Goal: Information Seeking & Learning: Learn about a topic

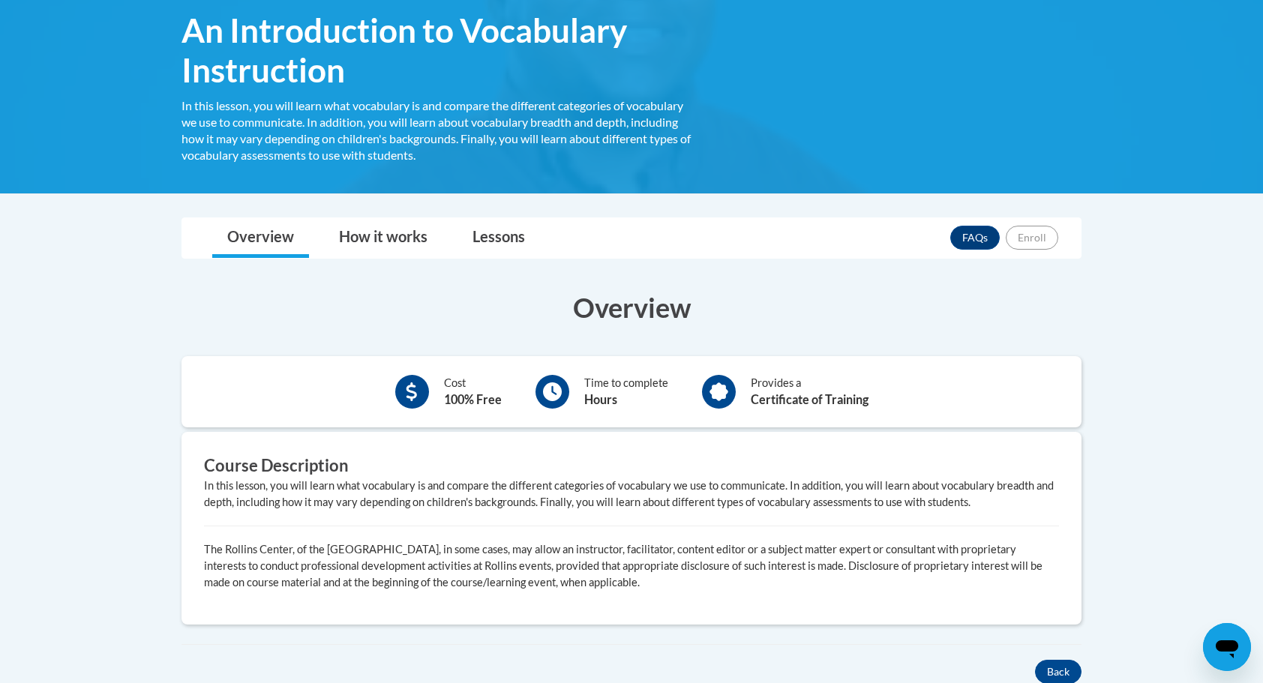
scroll to position [239, 0]
click at [485, 245] on link "Lessons" at bounding box center [499, 239] width 83 height 40
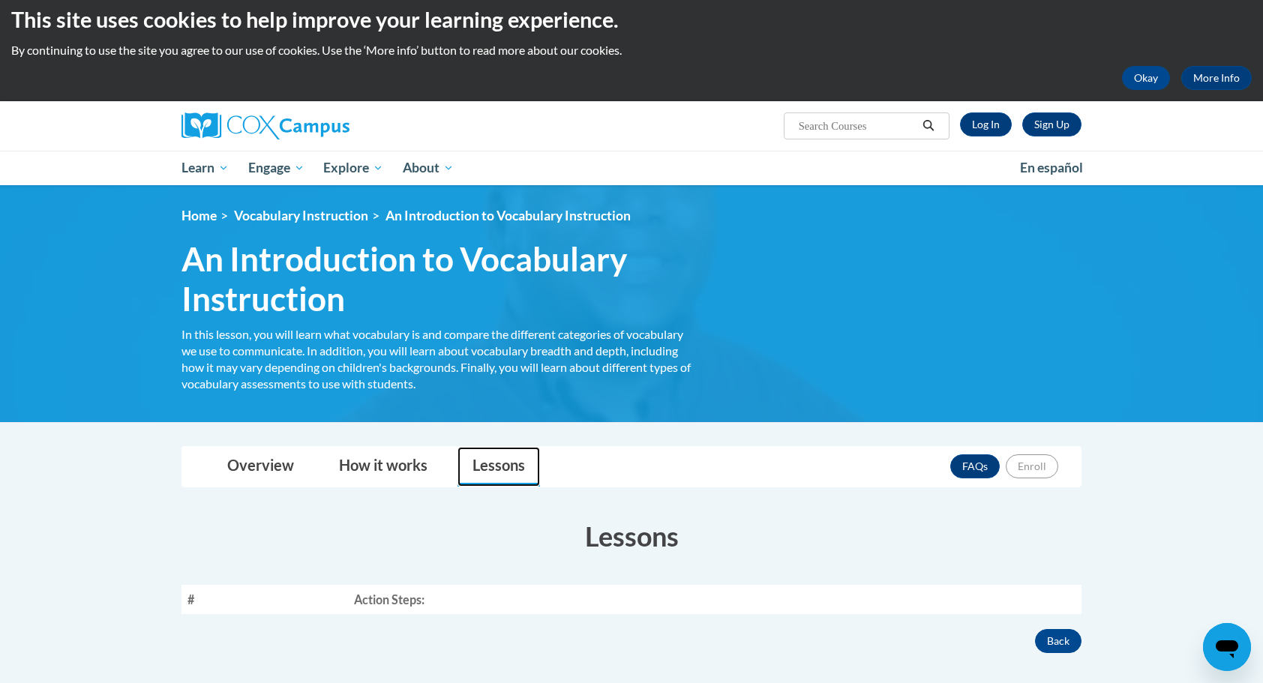
scroll to position [0, 0]
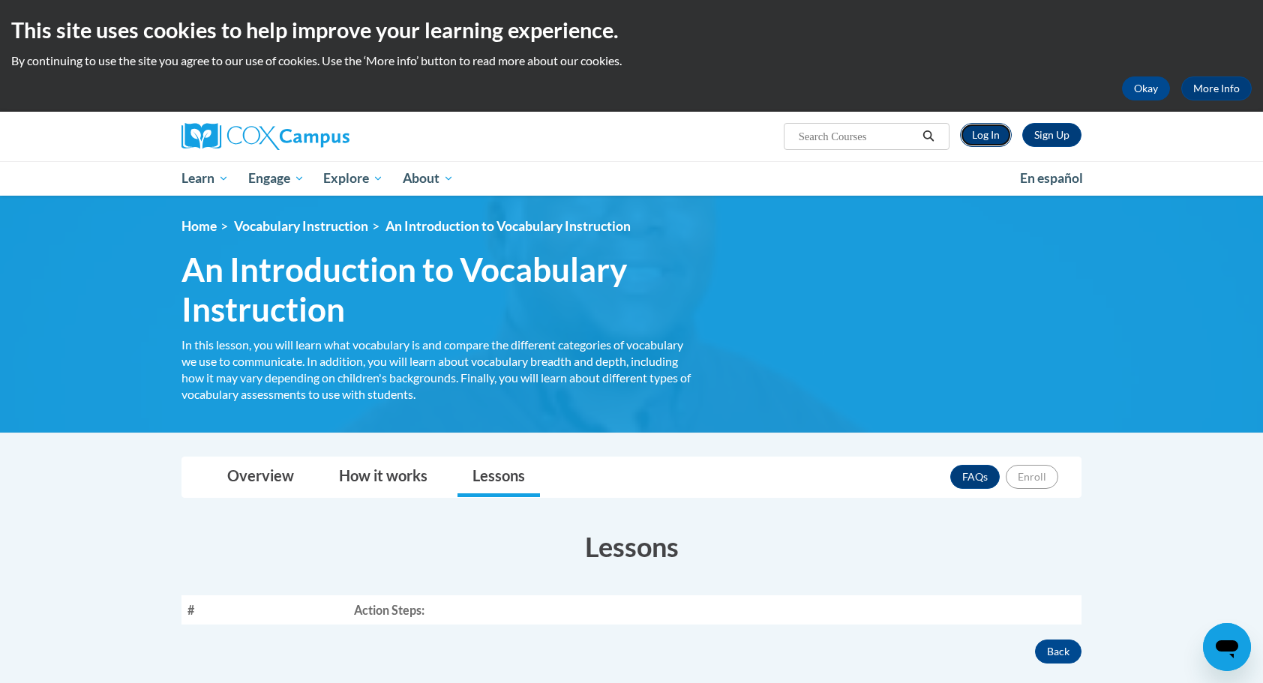
click at [987, 140] on link "Log In" at bounding box center [986, 135] width 52 height 24
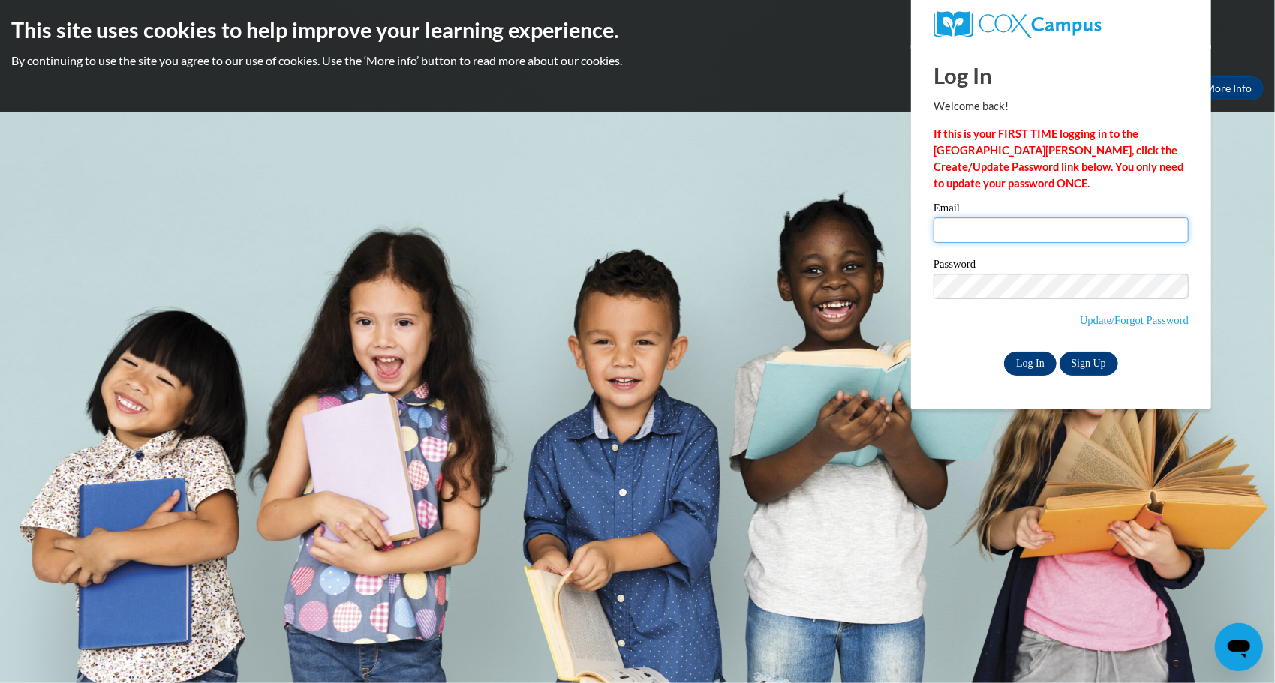
type input "elia.espuet@gmail.com"
click at [1024, 364] on input "Log In" at bounding box center [1030, 364] width 53 height 24
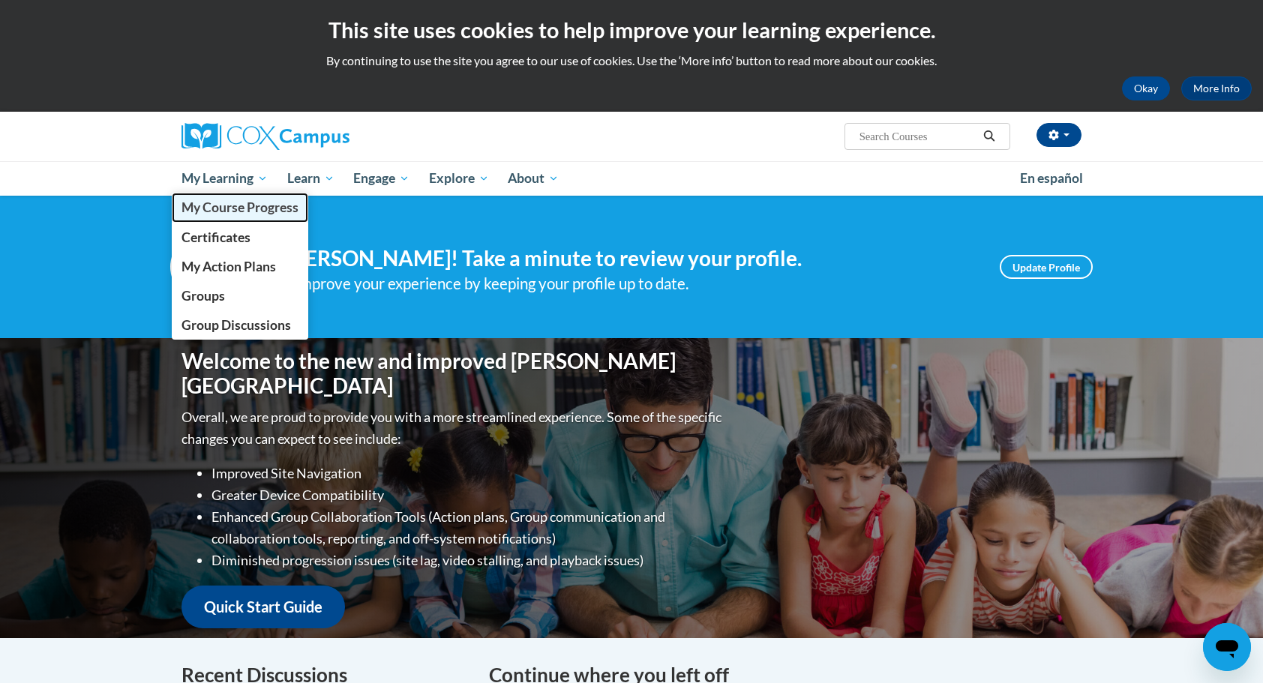
click at [224, 207] on span "My Course Progress" at bounding box center [240, 208] width 117 height 16
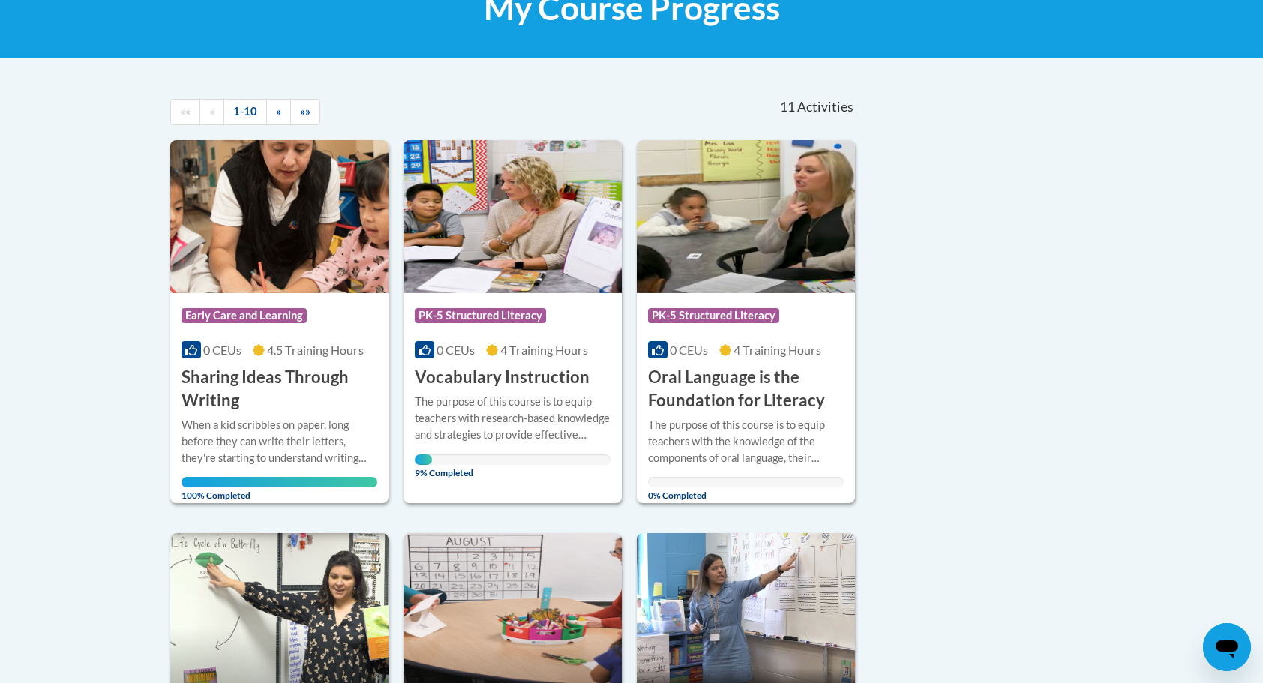
scroll to position [263, 0]
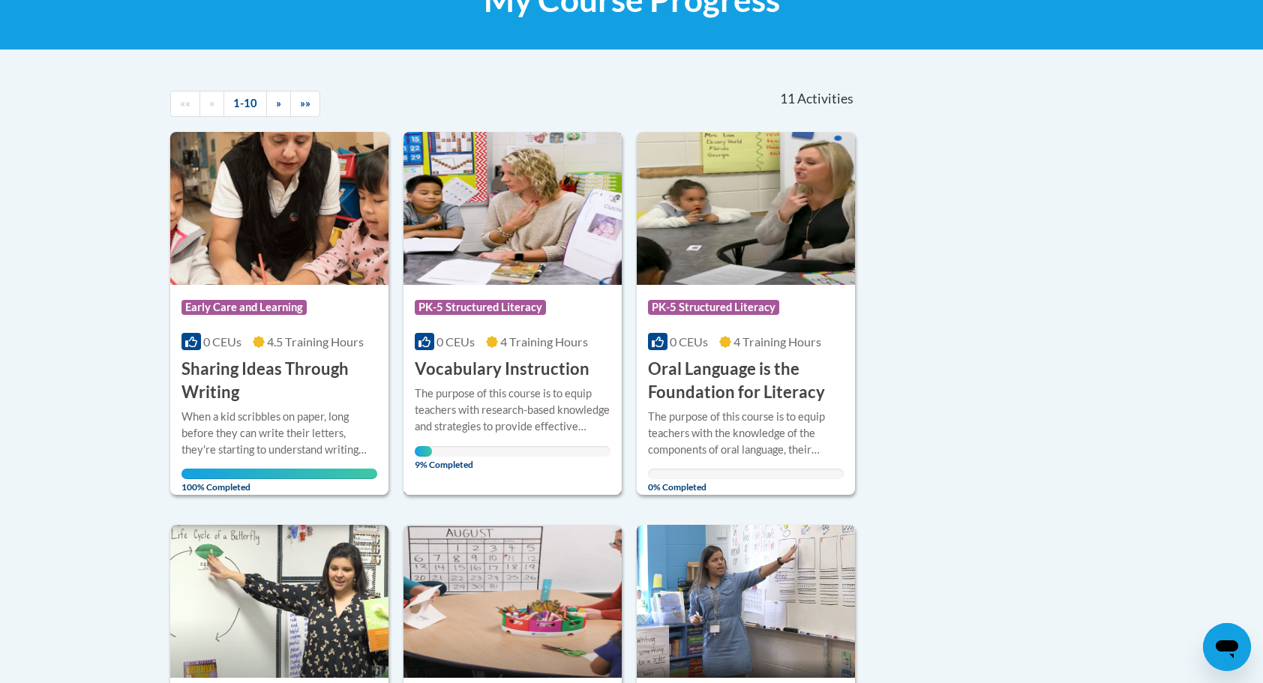
click at [475, 408] on div "The purpose of this course is to equip teachers with research-based knowledge a…" at bounding box center [513, 411] width 196 height 50
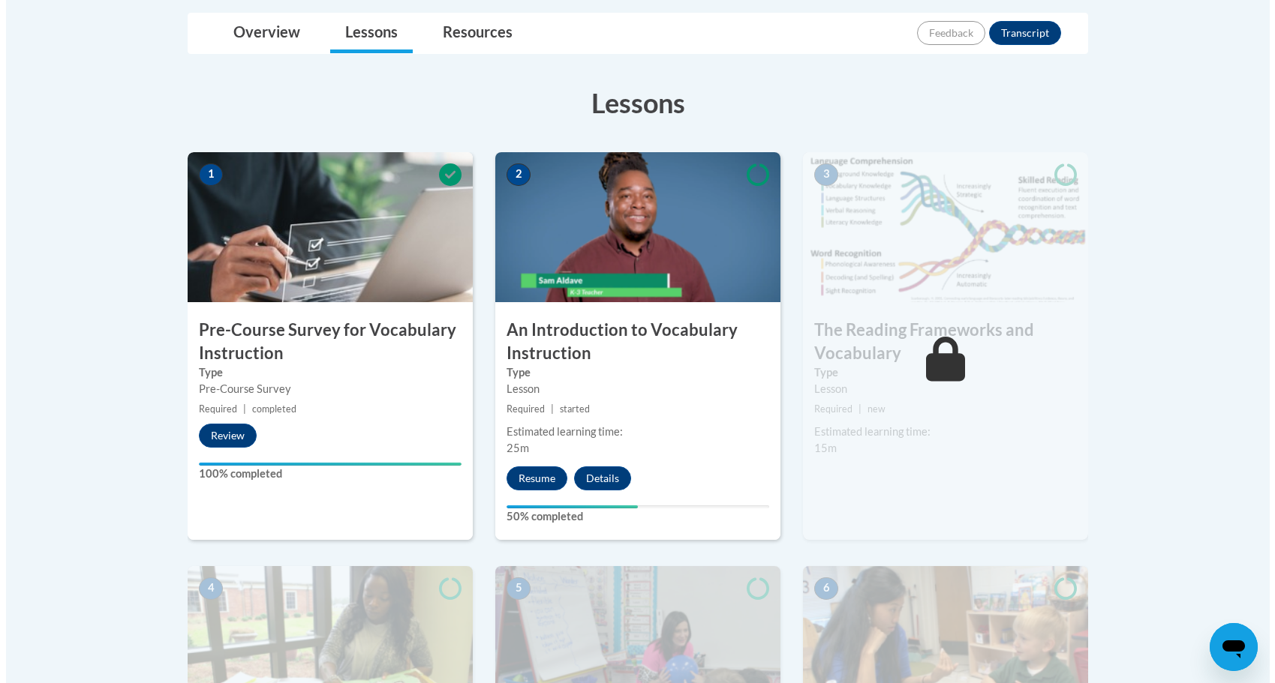
scroll to position [354, 0]
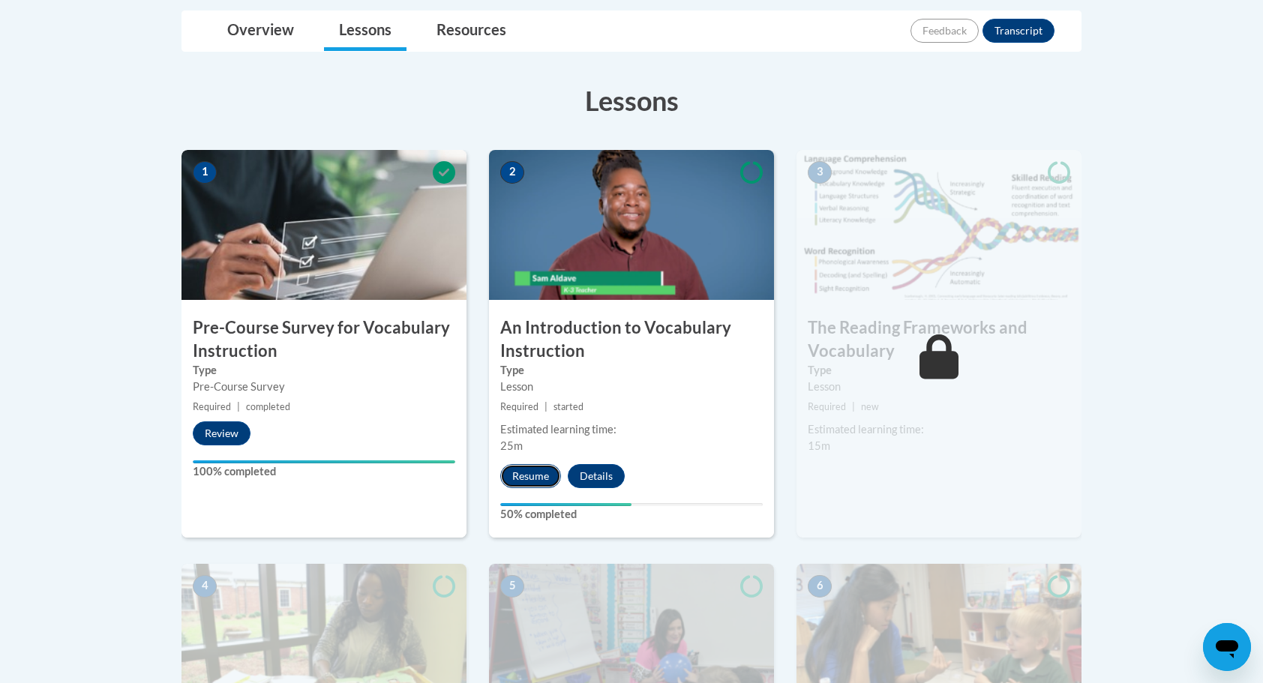
click at [530, 470] on button "Resume" at bounding box center [530, 476] width 61 height 24
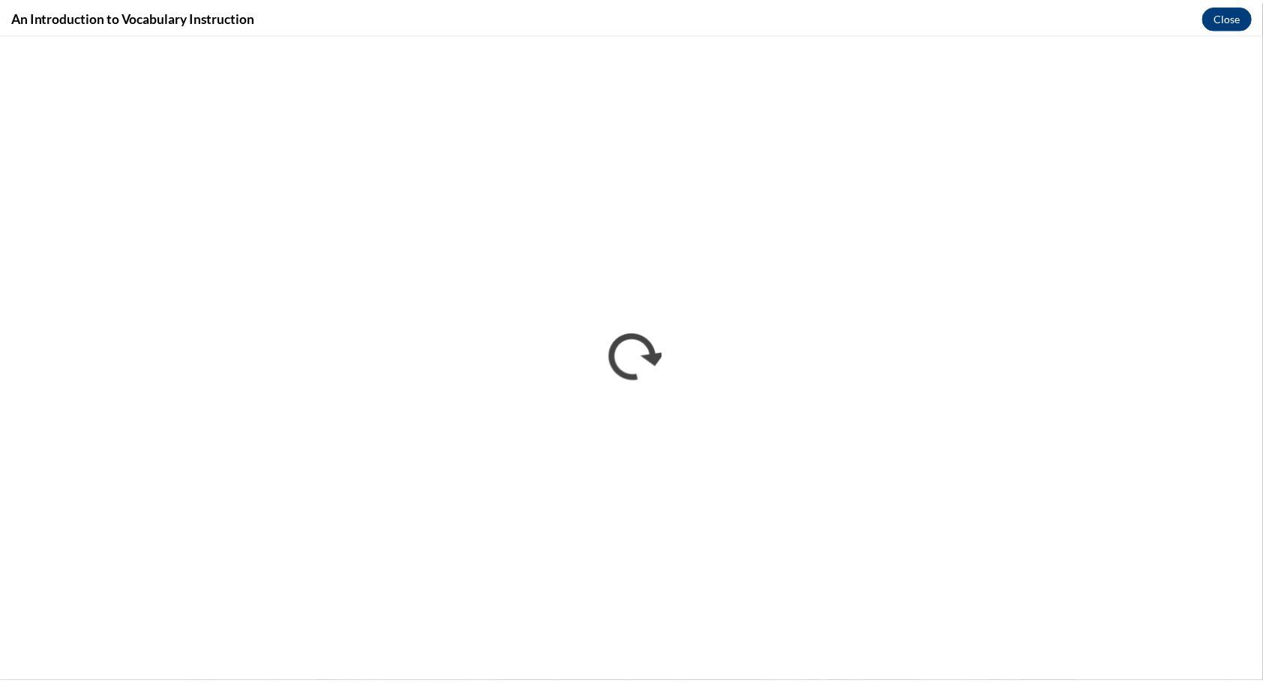
scroll to position [0, 0]
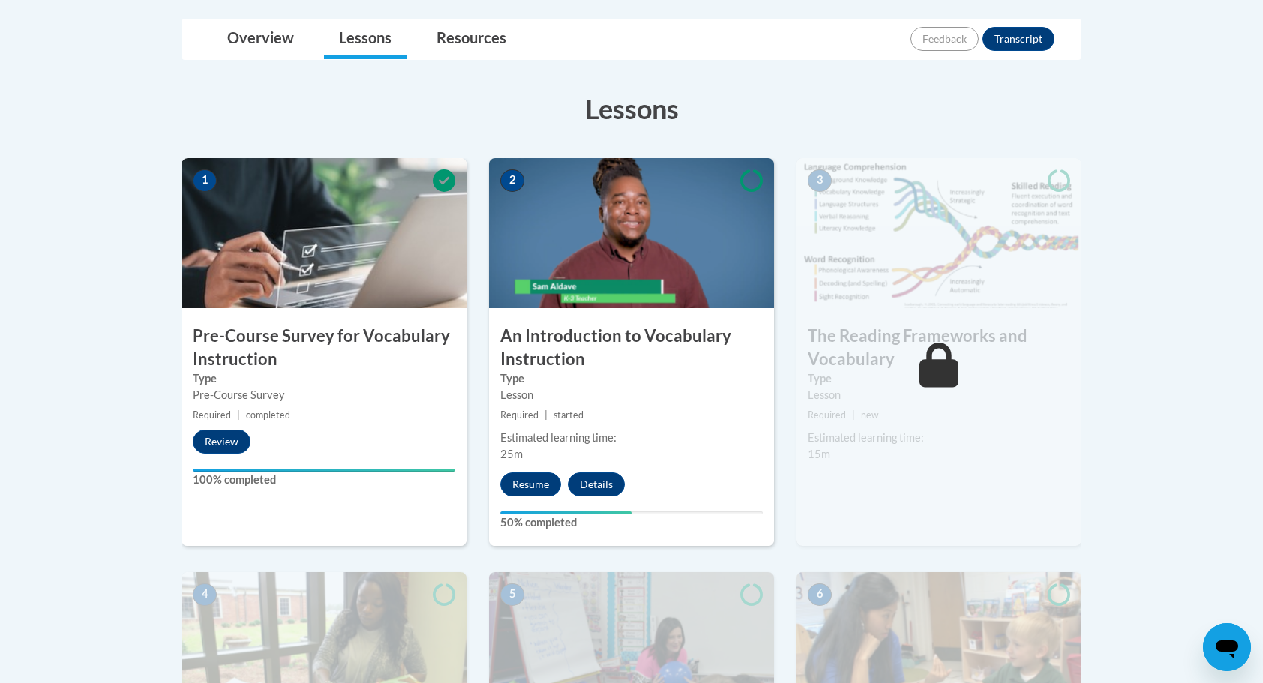
scroll to position [349, 0]
